Goal: Task Accomplishment & Management: Manage account settings

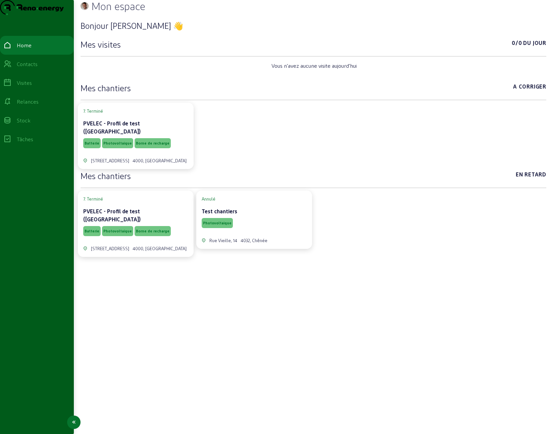
click at [31, 125] on div "Stock" at bounding box center [24, 121] width 14 height 8
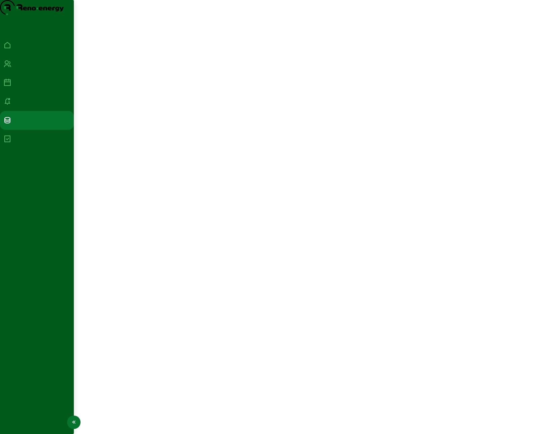
click at [40, 106] on div at bounding box center [36, 102] width 67 height 8
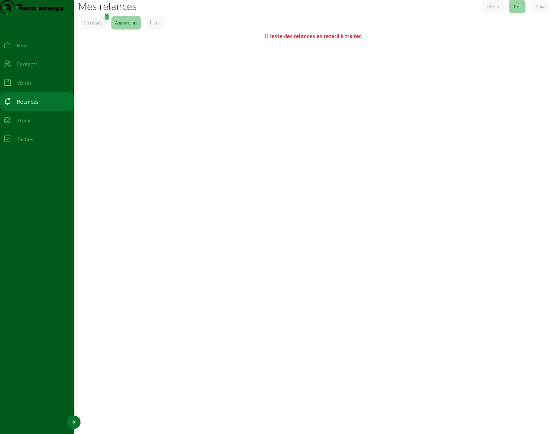
click at [73, 422] on icon at bounding box center [74, 423] width 8 height 8
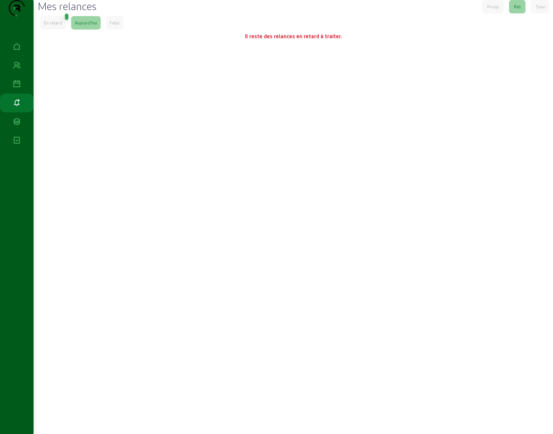
click at [62, 26] on div "En retard" at bounding box center [53, 23] width 18 height 6
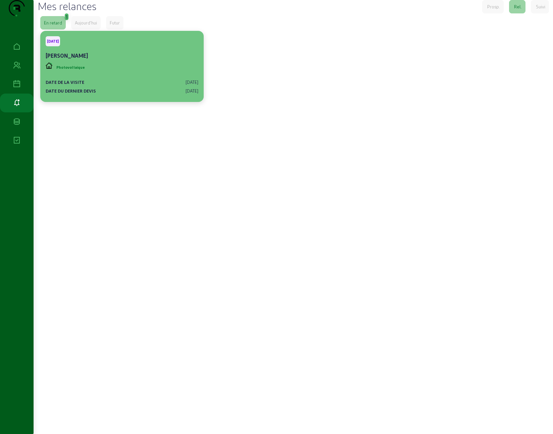
click at [138, 90] on div "Date de la visite [DATE] Date du dernier devis [DATE]" at bounding box center [122, 84] width 153 height 20
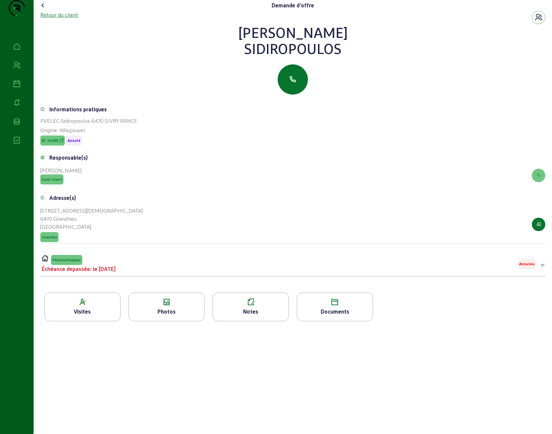
click at [75, 19] on div "Retour du client" at bounding box center [59, 15] width 38 height 8
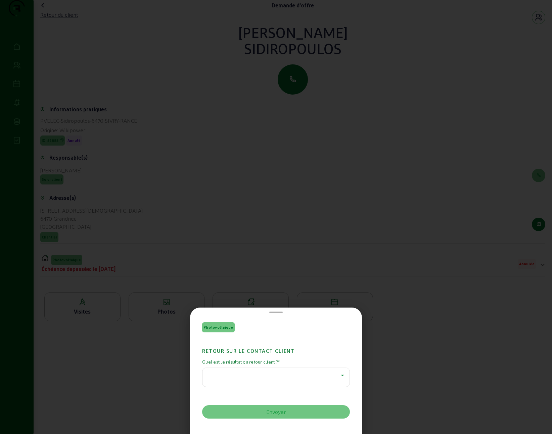
click at [261, 374] on div at bounding box center [274, 376] width 133 height 8
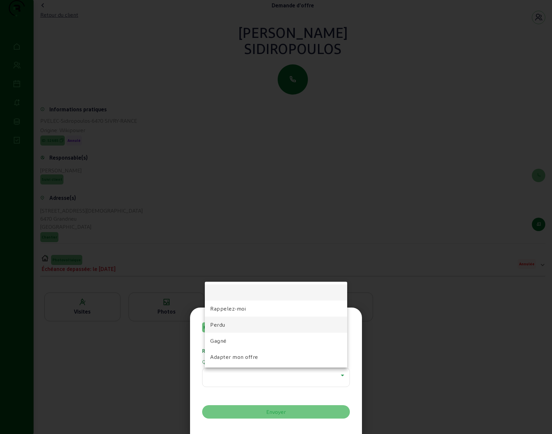
click at [262, 327] on mat-option "Perdu" at bounding box center [276, 325] width 142 height 16
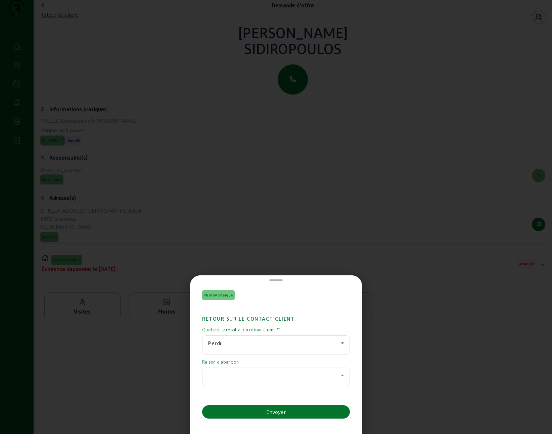
click at [261, 376] on div at bounding box center [274, 376] width 133 height 8
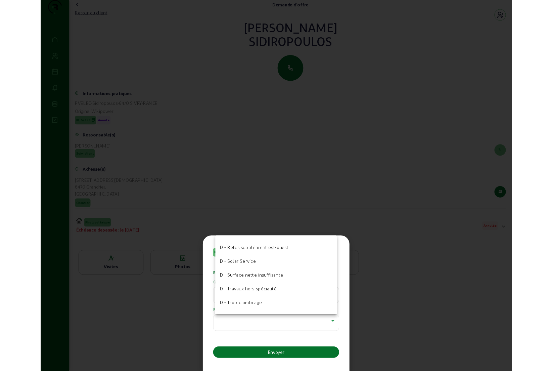
scroll to position [230, 0]
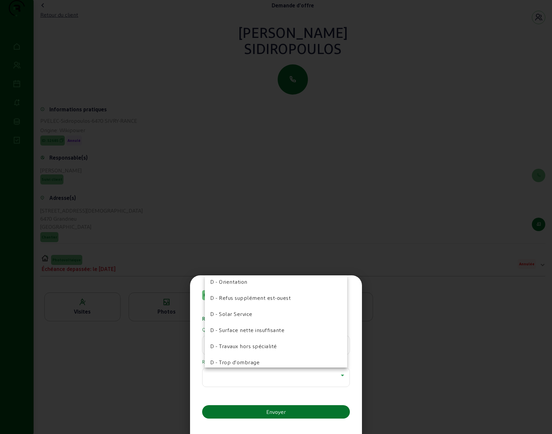
click at [396, 334] on div at bounding box center [276, 217] width 552 height 434
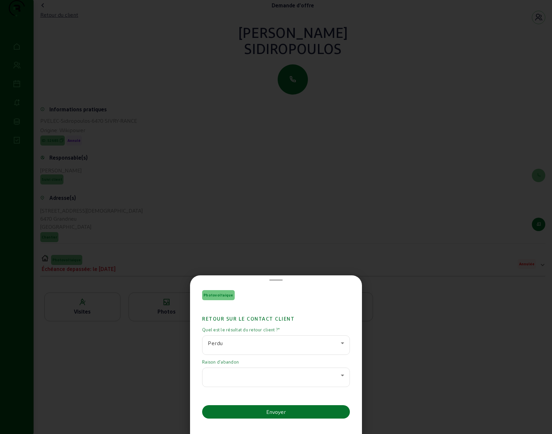
click at [97, 365] on div at bounding box center [276, 217] width 552 height 434
